Goal: Transaction & Acquisition: Purchase product/service

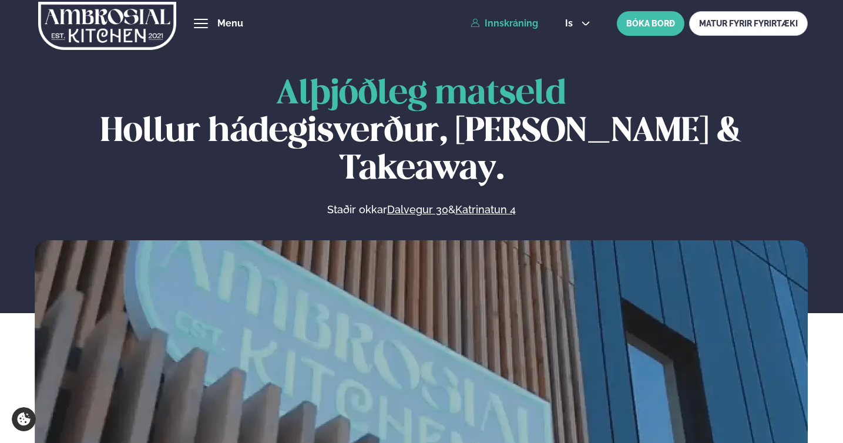
click at [493, 28] on link "Innskráning" at bounding box center [505, 23] width 68 height 11
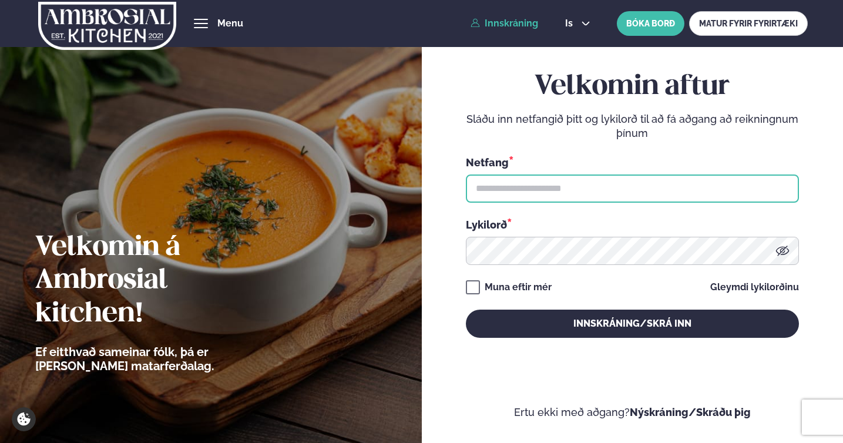
type input "**********"
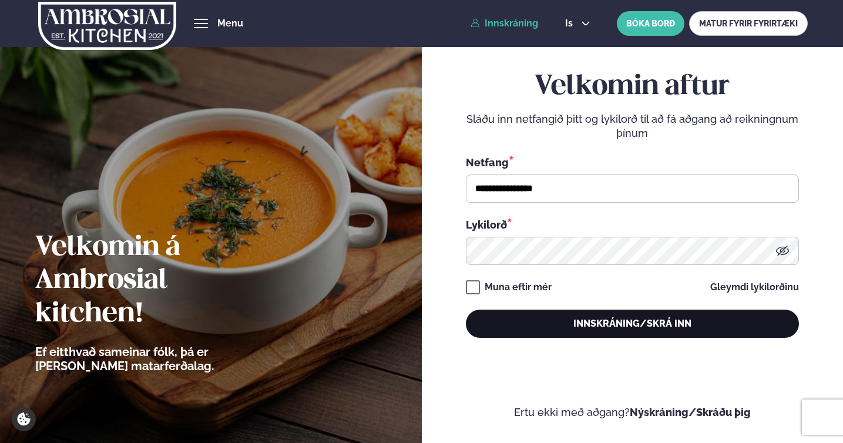
click at [526, 327] on button "Innskráning/Skrá inn" at bounding box center [632, 324] width 333 height 28
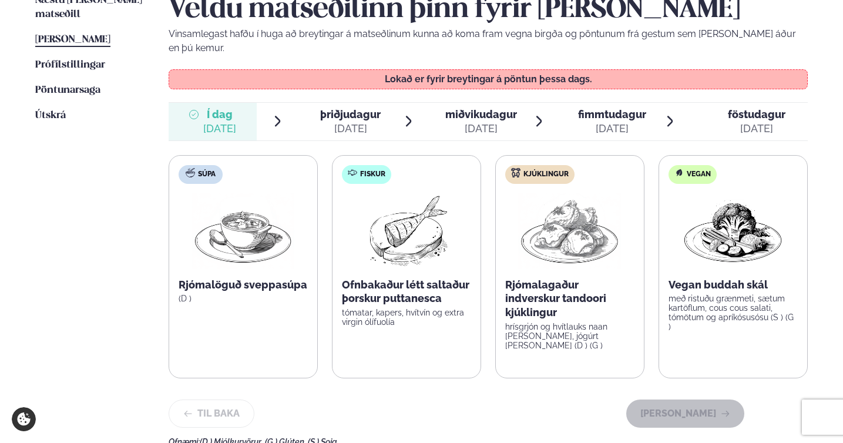
scroll to position [314, 0]
click at [348, 107] on span "þriðjudagur" at bounding box center [350, 113] width 61 height 12
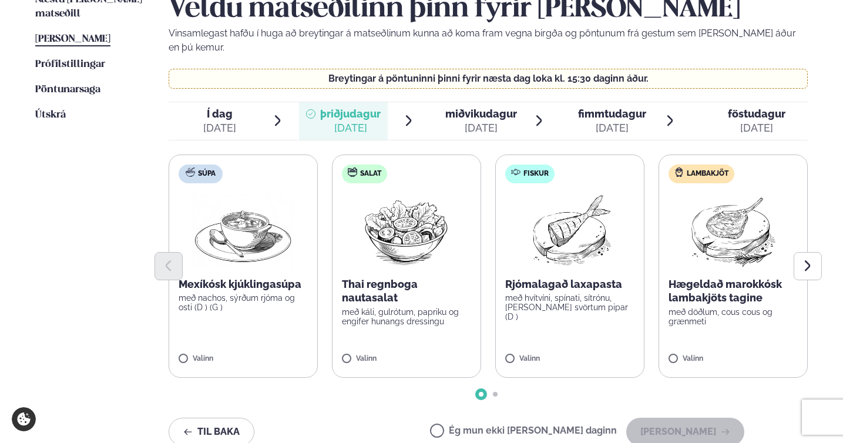
click at [250, 261] on div at bounding box center [489, 266] width 640 height 28
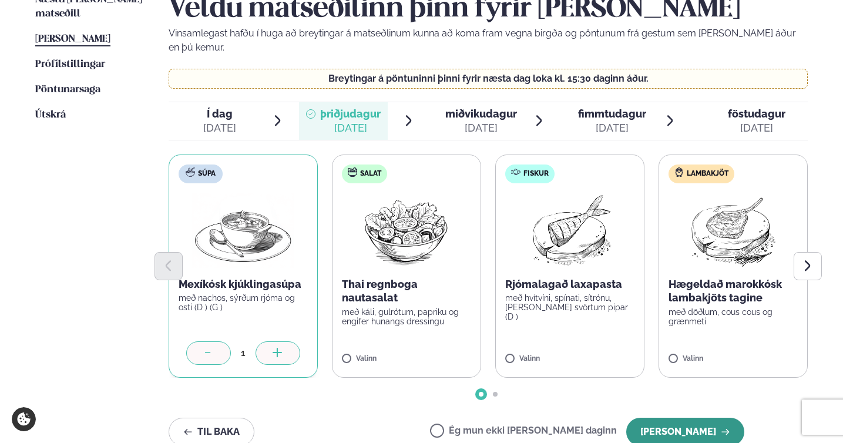
click at [668, 418] on button "[PERSON_NAME]" at bounding box center [685, 432] width 118 height 28
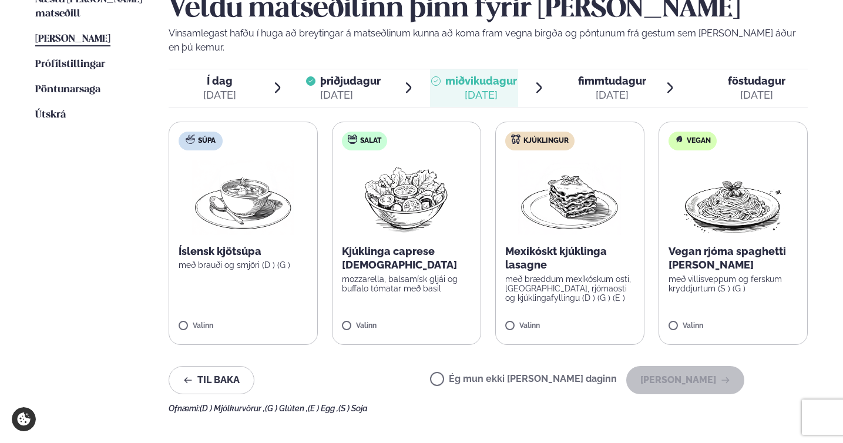
click at [365, 88] on div "[DATE]" at bounding box center [350, 95] width 61 height 14
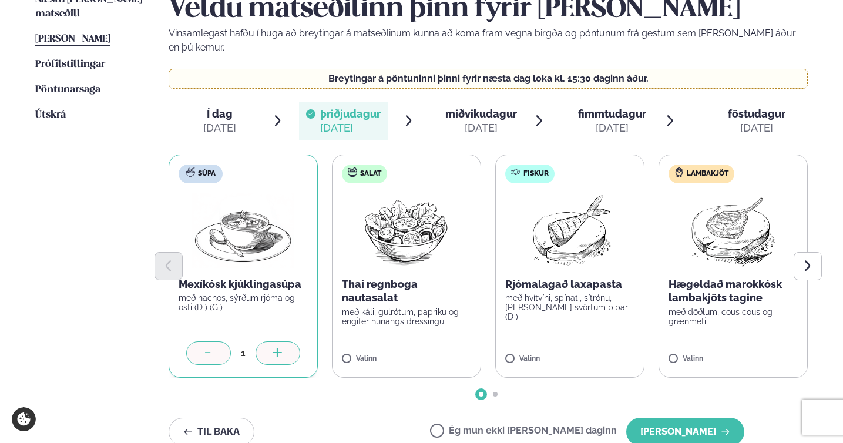
click at [483, 121] on div "[DATE]" at bounding box center [481, 128] width 72 height 14
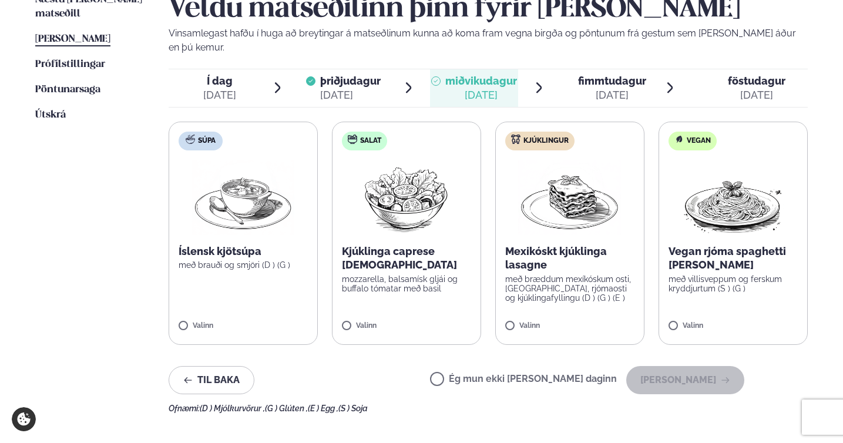
click at [475, 374] on label "Ég mun ekki [PERSON_NAME] daginn" at bounding box center [523, 380] width 187 height 12
click at [665, 371] on button "[PERSON_NAME]" at bounding box center [685, 380] width 118 height 28
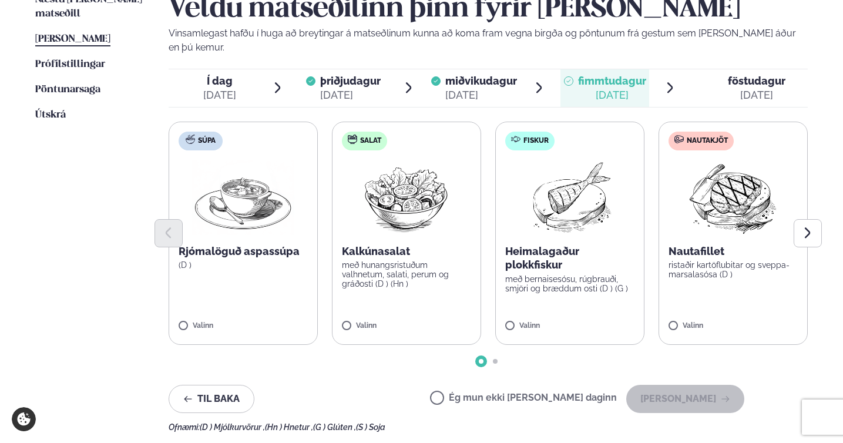
click at [673, 303] on label "Nautakjöt Nautafillet ristaðir kartöflubitar og sveppa- marsalasósa (D ) Valinn" at bounding box center [732, 233] width 149 height 223
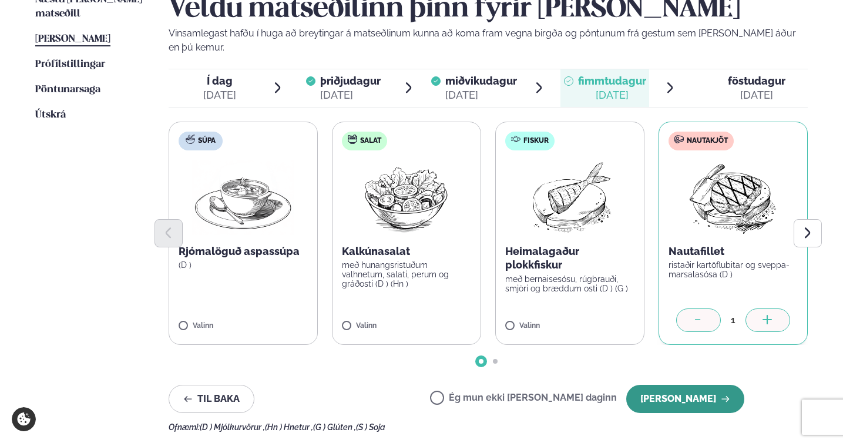
click at [668, 385] on button "[PERSON_NAME]" at bounding box center [685, 399] width 118 height 28
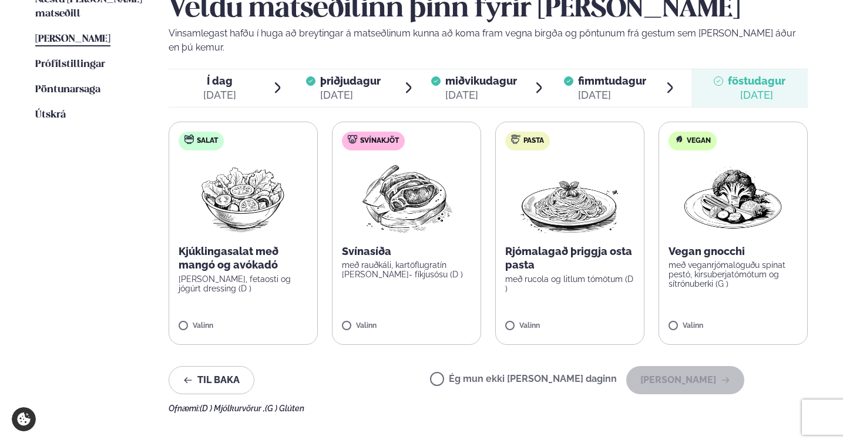
click at [474, 374] on span "Ég mun ekki [PERSON_NAME] daginn" at bounding box center [523, 380] width 187 height 13
click at [692, 366] on button "[PERSON_NAME]" at bounding box center [685, 380] width 118 height 28
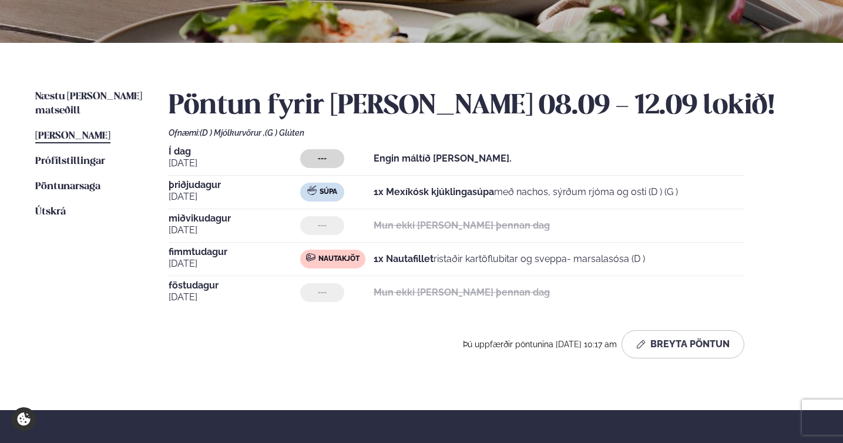
scroll to position [217, 0]
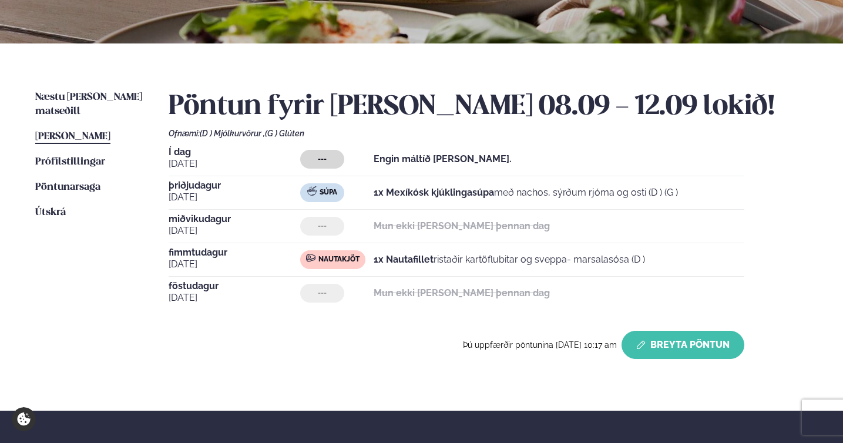
click at [721, 354] on button "Breyta Pöntun" at bounding box center [682, 345] width 123 height 28
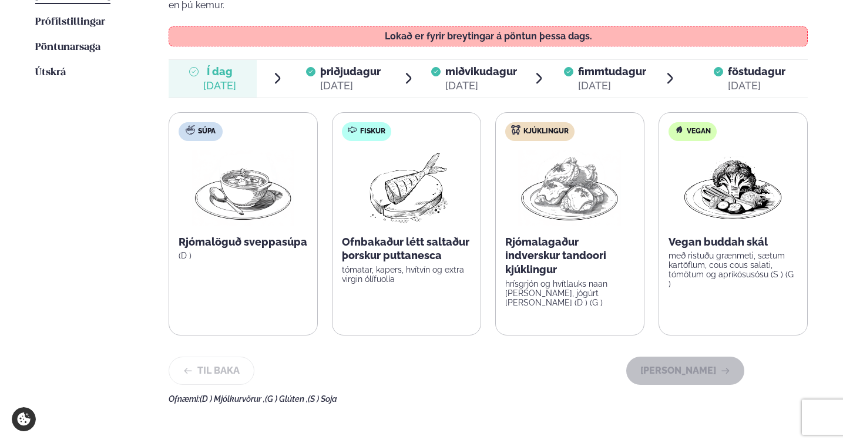
scroll to position [358, 0]
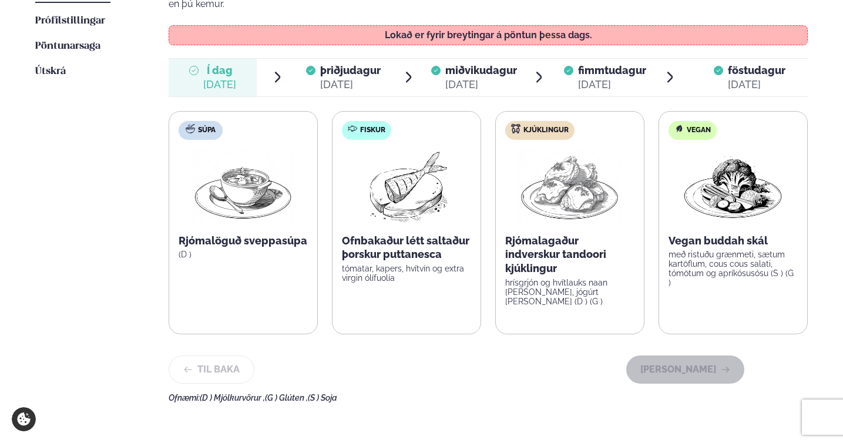
click at [728, 63] on div "föstudagur fös." at bounding box center [757, 70] width 58 height 14
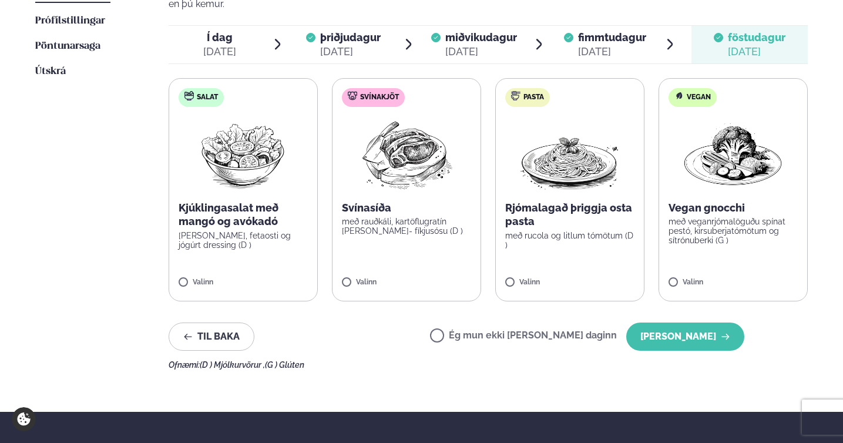
click at [600, 45] on div "[DATE]" at bounding box center [612, 52] width 68 height 14
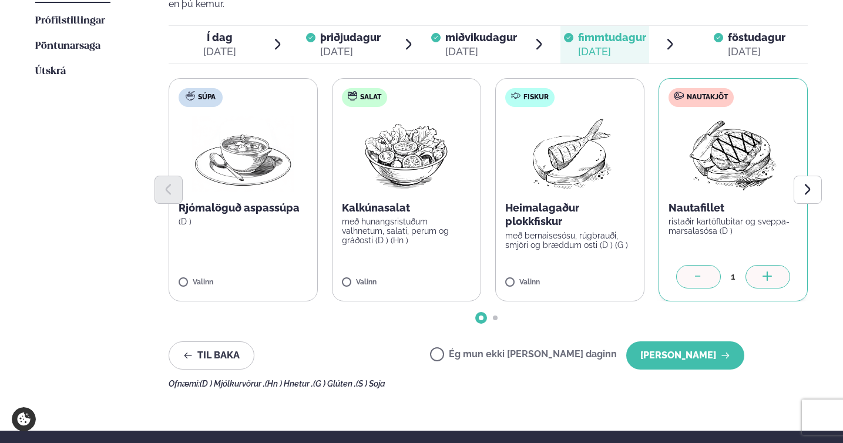
click at [475, 350] on label "Ég mun ekki [PERSON_NAME] daginn" at bounding box center [523, 356] width 187 height 12
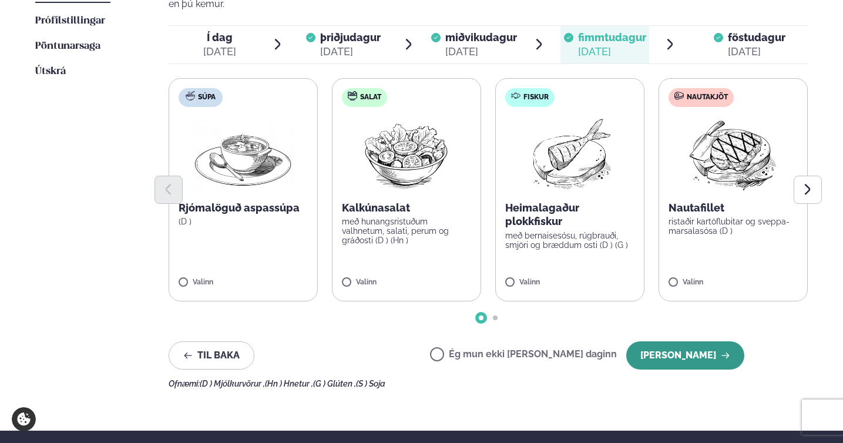
click at [695, 341] on button "[PERSON_NAME]" at bounding box center [685, 355] width 118 height 28
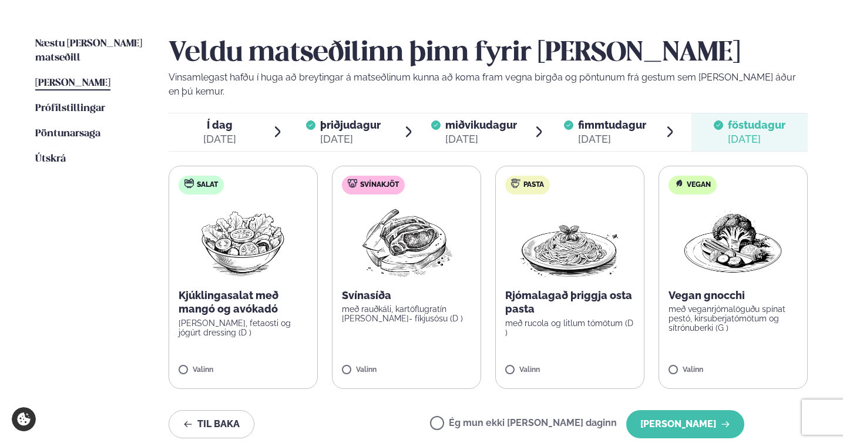
scroll to position [270, 0]
click at [673, 411] on button "[PERSON_NAME]" at bounding box center [685, 425] width 118 height 28
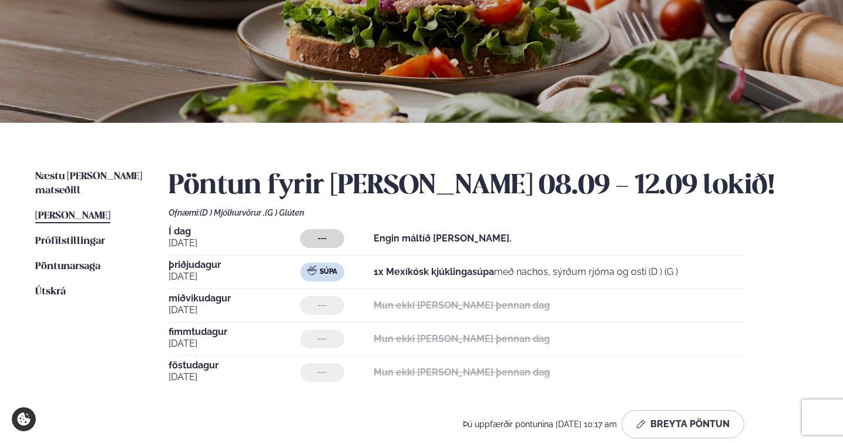
scroll to position [210, 0]
